Goal: Task Accomplishment & Management: Use online tool/utility

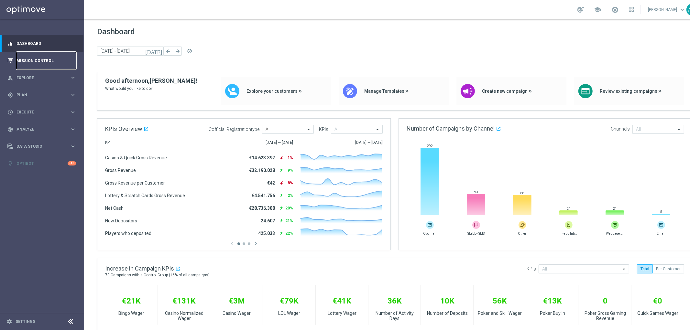
click at [54, 61] on link "Mission Control" at bounding box center [47, 60] width 60 height 17
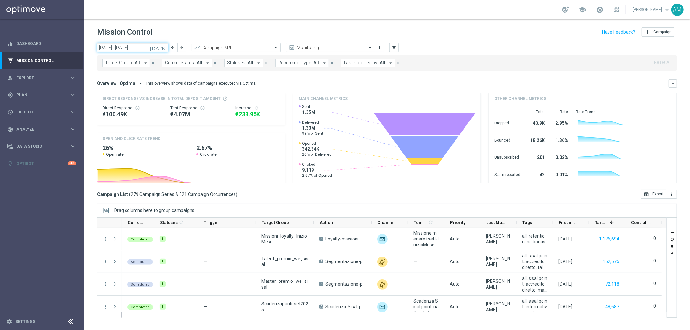
click at [150, 47] on input "[DATE] - [DATE]" at bounding box center [132, 47] width 71 height 9
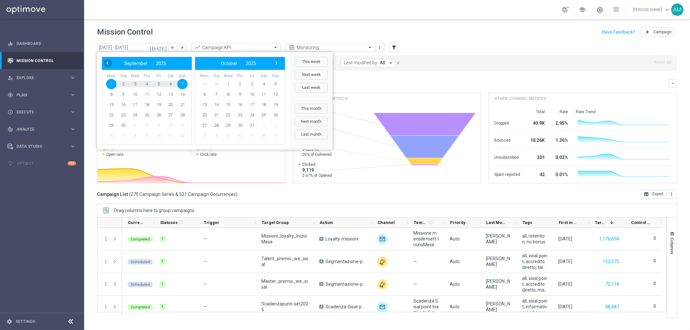
click at [108, 63] on span "‹" at bounding box center [107, 63] width 8 height 8
click at [157, 83] on span "1" at bounding box center [159, 84] width 10 height 10
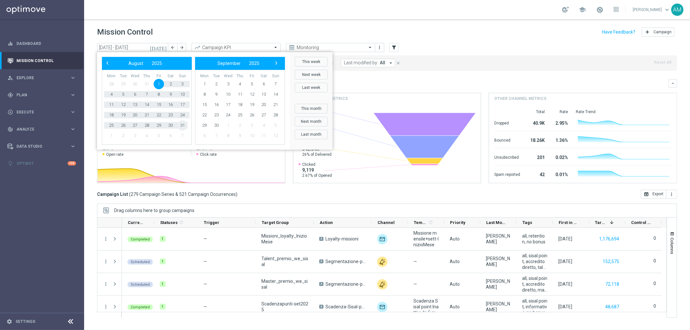
click at [182, 127] on span "31" at bounding box center [182, 125] width 10 height 10
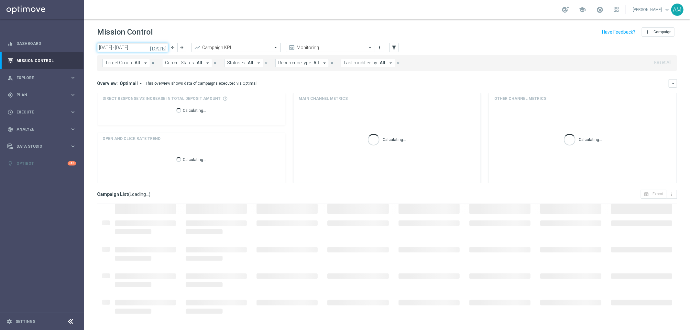
click at [153, 49] on input "[DATE] - [DATE]" at bounding box center [132, 47] width 71 height 9
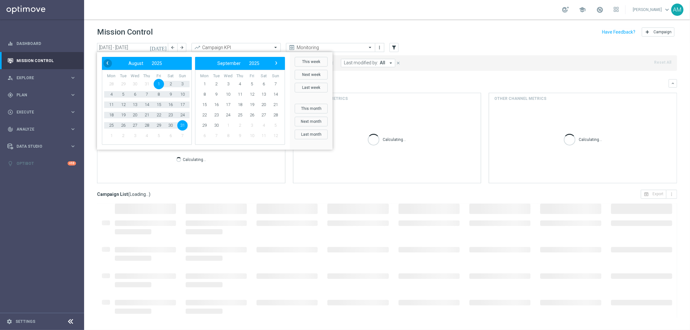
click at [109, 62] on span "‹" at bounding box center [107, 63] width 8 height 8
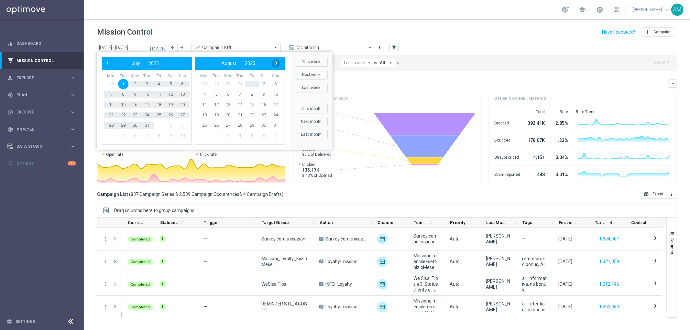
click at [276, 63] on span "›" at bounding box center [276, 63] width 8 height 8
click at [229, 83] on span "3" at bounding box center [228, 84] width 10 height 10
type input "[DATE] - [DATE]"
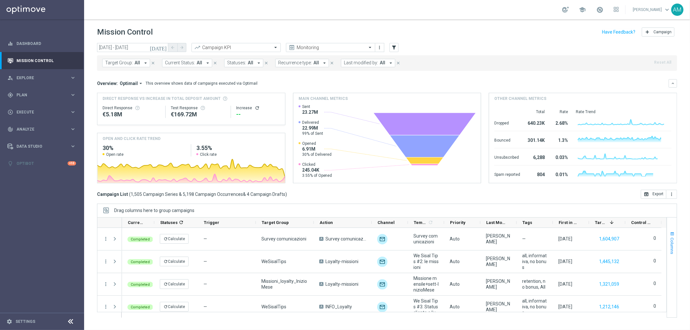
click at [674, 243] on span "Columns" at bounding box center [672, 246] width 5 height 17
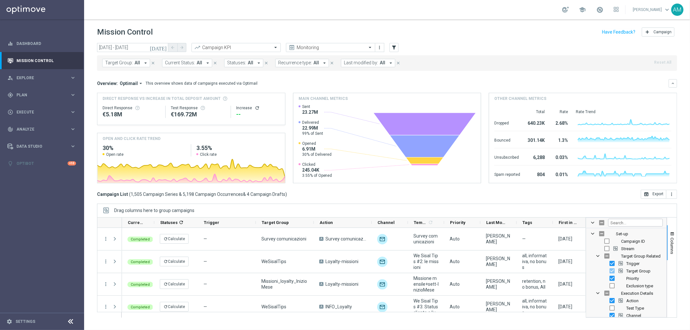
click at [632, 262] on span "Trigger" at bounding box center [633, 263] width 13 height 5
checkbox input "false"
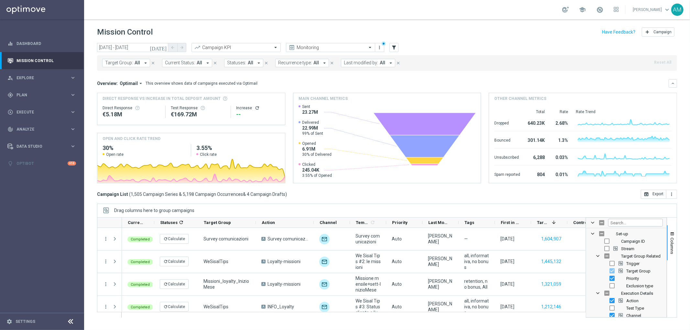
click at [633, 278] on span "Priority" at bounding box center [633, 278] width 13 height 5
checkbox input "false"
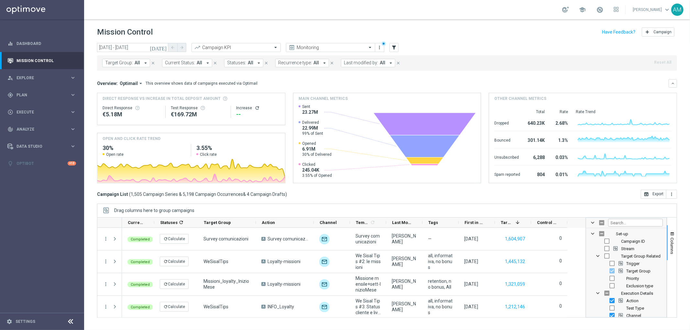
click at [630, 315] on span "Channel" at bounding box center [634, 316] width 15 height 5
checkbox input "false"
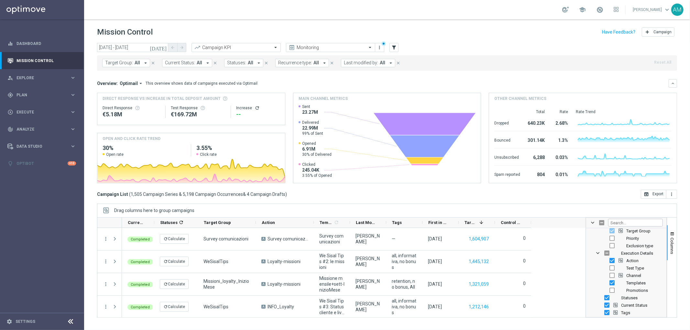
scroll to position [46, 0]
click at [634, 292] on span "Statuses" at bounding box center [629, 292] width 17 height 5
checkbox input "false"
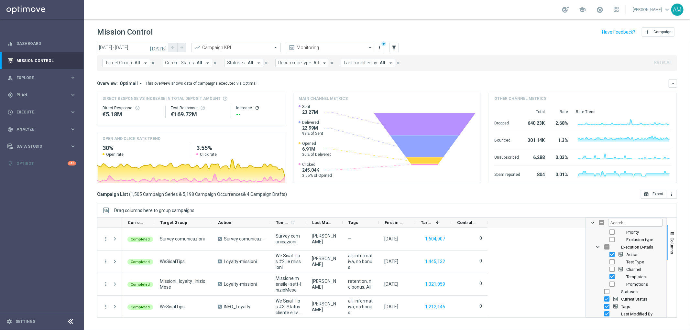
click at [634, 301] on span "Current Status" at bounding box center [634, 299] width 26 height 5
checkbox input "false"
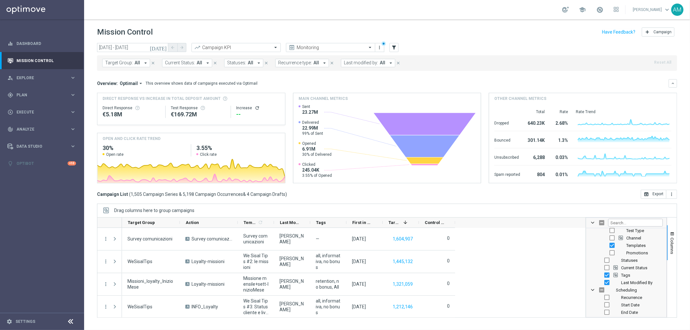
scroll to position [90, 0]
click at [628, 308] on span "First in Range" at bounding box center [633, 308] width 25 height 5
checkbox input "false"
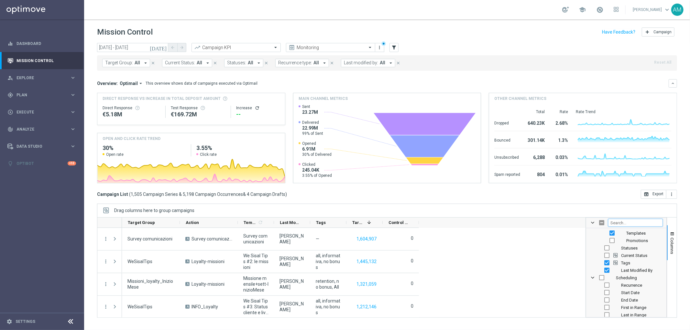
click at [628, 222] on input "Filter Columns Input" at bounding box center [635, 223] width 55 height 8
type input "promo"
click at [612, 248] on input "Press SPACE to toggle visibility (hidden)" at bounding box center [612, 248] width 5 height 5
checkbox input "true"
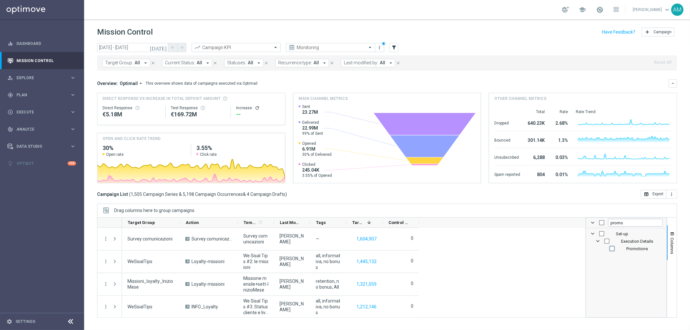
checkbox input "true"
click at [646, 195] on icon "open_in_browser" at bounding box center [646, 194] width 5 height 5
